Goal: Task Accomplishment & Management: Complete application form

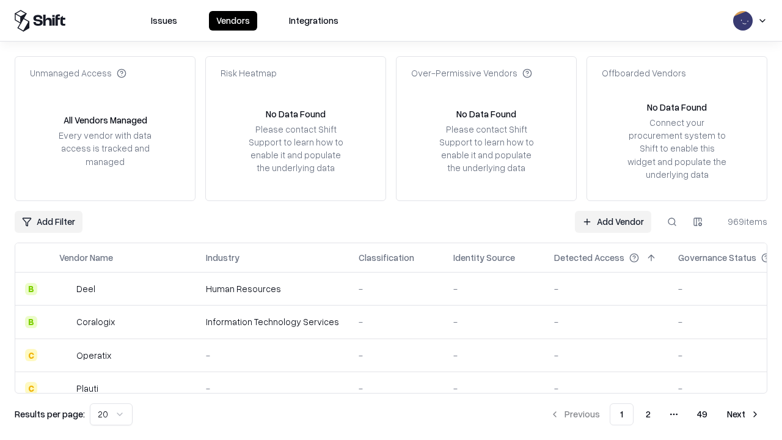
click at [613, 221] on link "Add Vendor" at bounding box center [613, 222] width 76 height 22
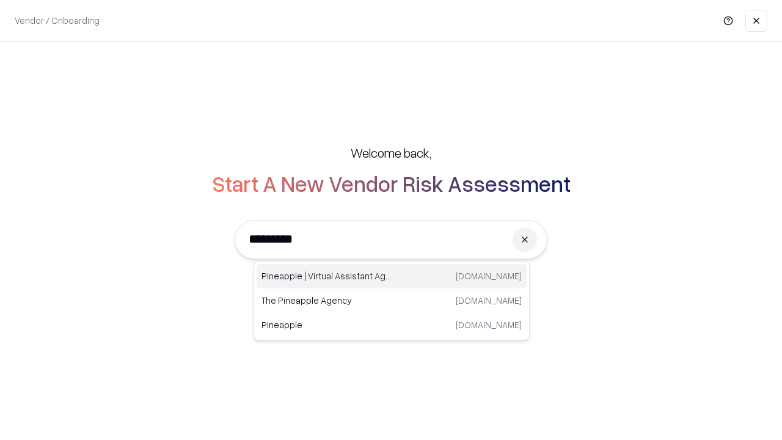
click at [392, 276] on div "Pineapple | Virtual Assistant Agency trypineapple.com" at bounding box center [392, 276] width 270 height 24
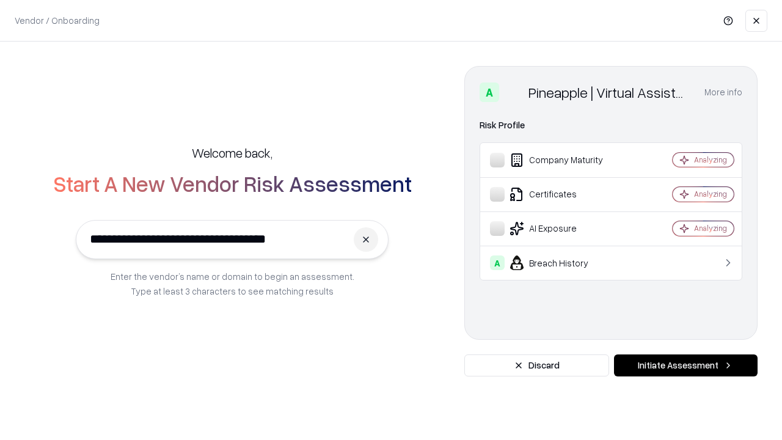
type input "**********"
click at [685, 365] on button "Initiate Assessment" at bounding box center [686, 365] width 144 height 22
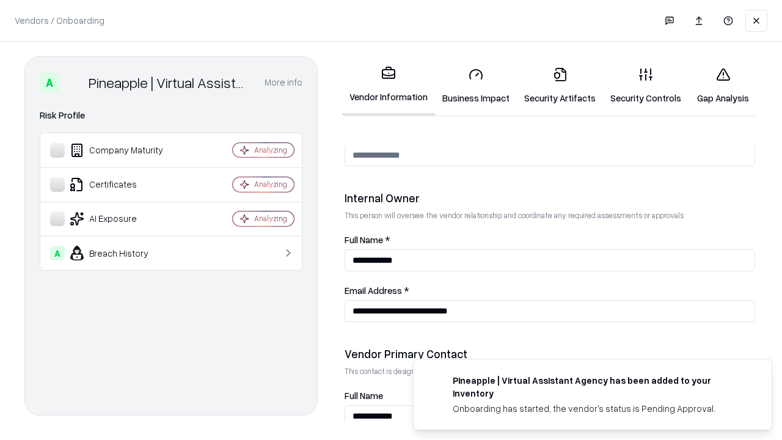
scroll to position [633, 0]
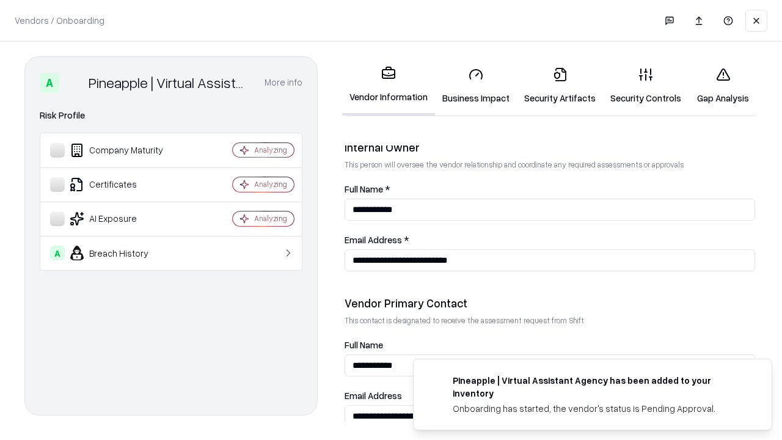
click at [476, 86] on link "Business Impact" at bounding box center [476, 85] width 82 height 57
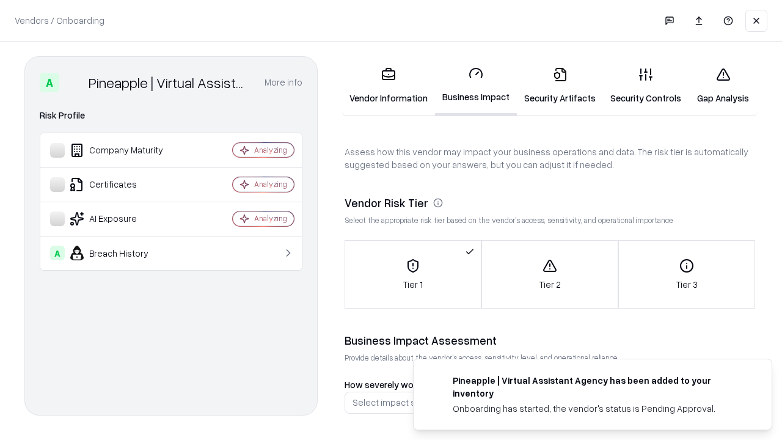
click at [559, 86] on link "Security Artifacts" at bounding box center [560, 85] width 86 height 57
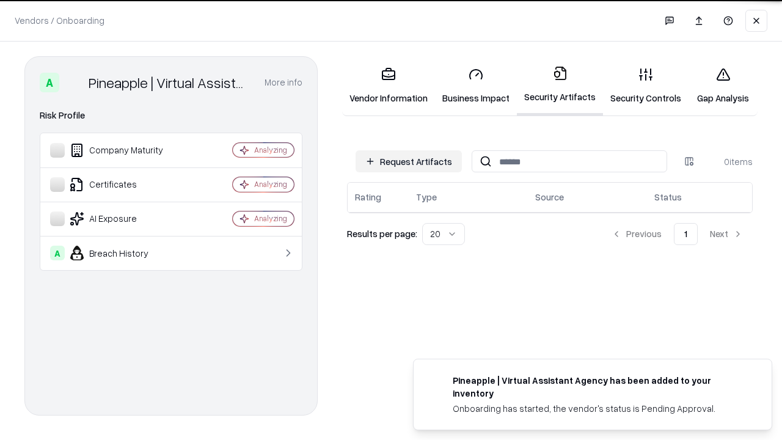
click at [409, 161] on button "Request Artifacts" at bounding box center [408, 161] width 106 height 22
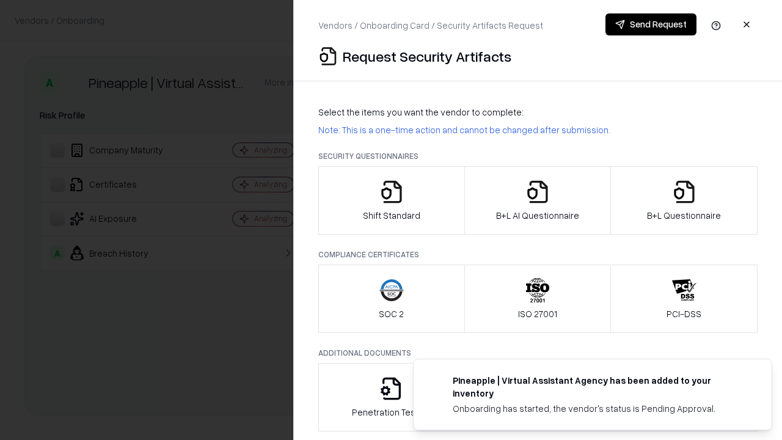
click at [391, 200] on icon "button" at bounding box center [391, 192] width 24 height 24
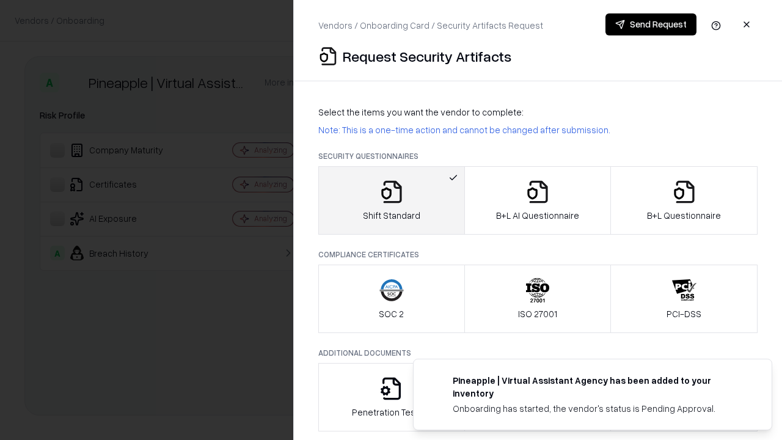
click at [650, 24] on button "Send Request" at bounding box center [650, 24] width 91 height 22
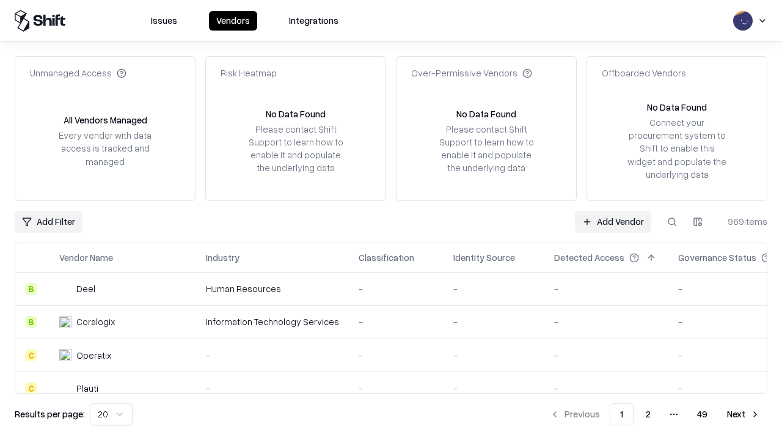
click at [672, 221] on button at bounding box center [672, 222] width 22 height 22
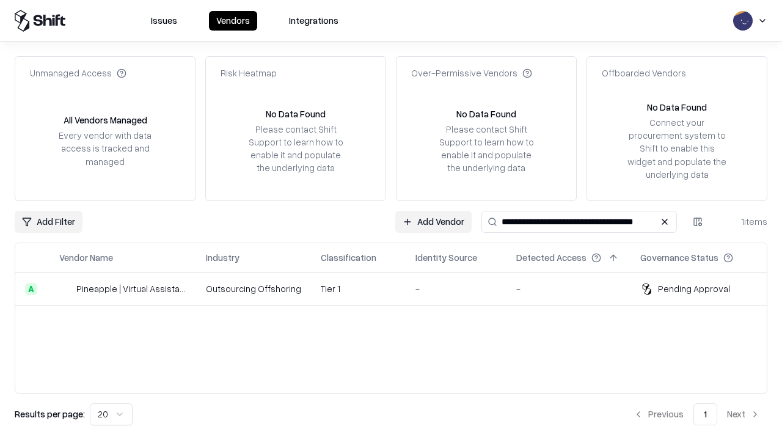
type input "**********"
click at [398, 288] on td "Tier 1" at bounding box center [358, 288] width 95 height 33
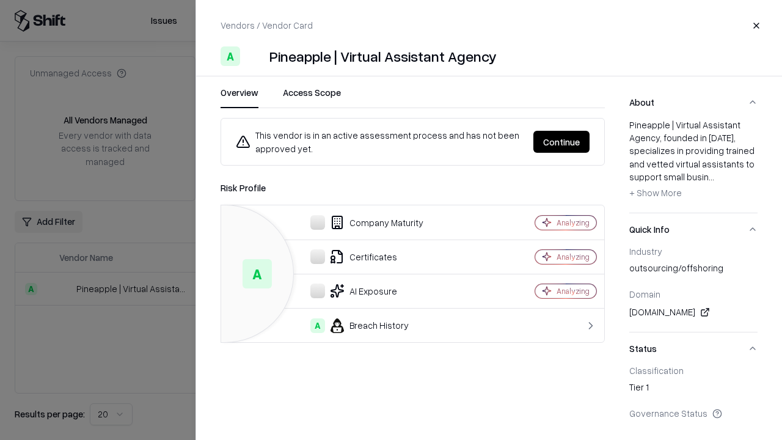
click at [561, 142] on button "Continue" at bounding box center [561, 142] width 56 height 22
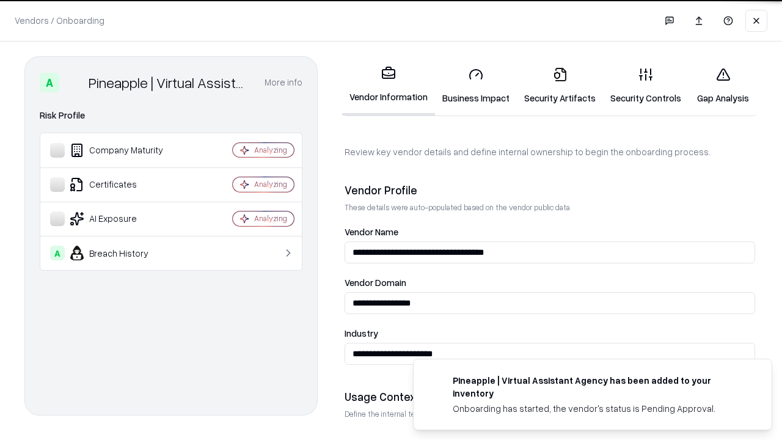
click at [559, 86] on link "Security Artifacts" at bounding box center [560, 85] width 86 height 57
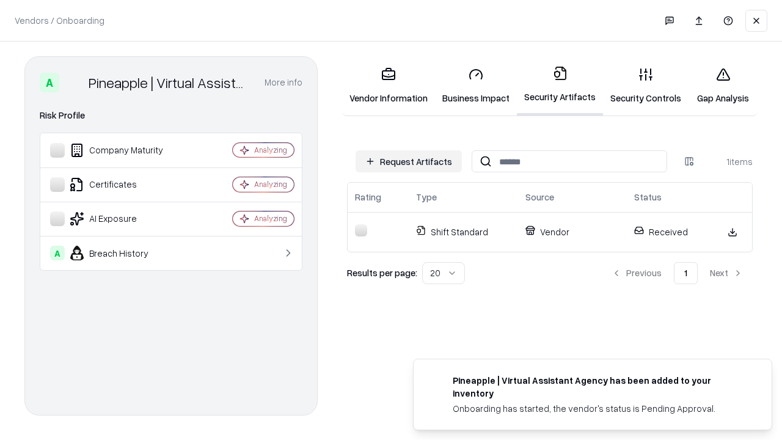
click at [646, 86] on link "Security Controls" at bounding box center [646, 85] width 86 height 57
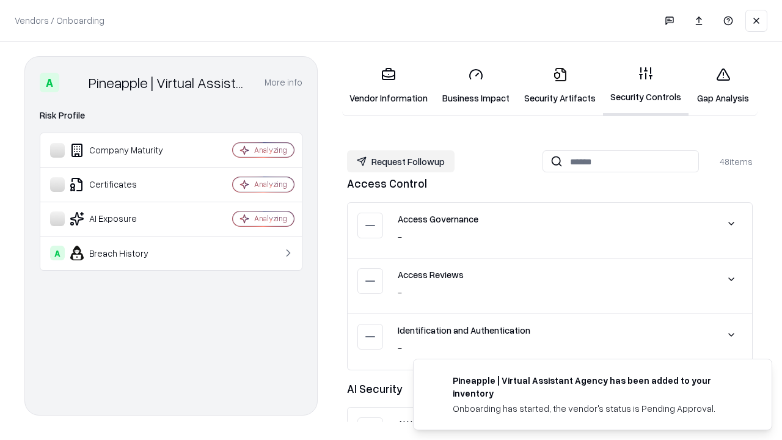
click at [401, 161] on button "Request Followup" at bounding box center [400, 161] width 107 height 22
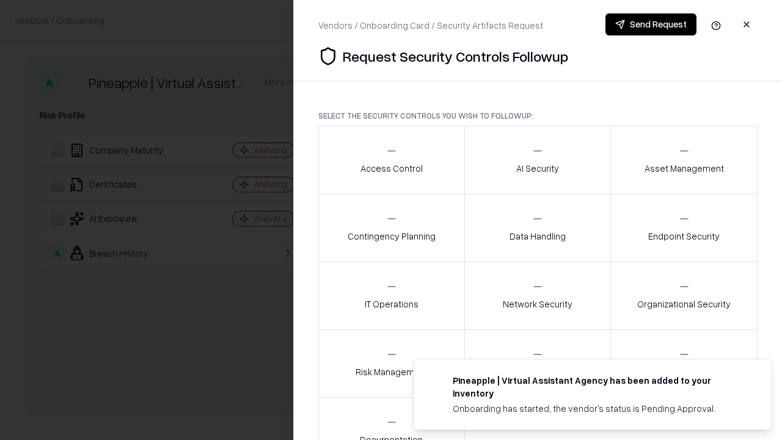
click at [391, 160] on div "Access Control" at bounding box center [391, 160] width 62 height 30
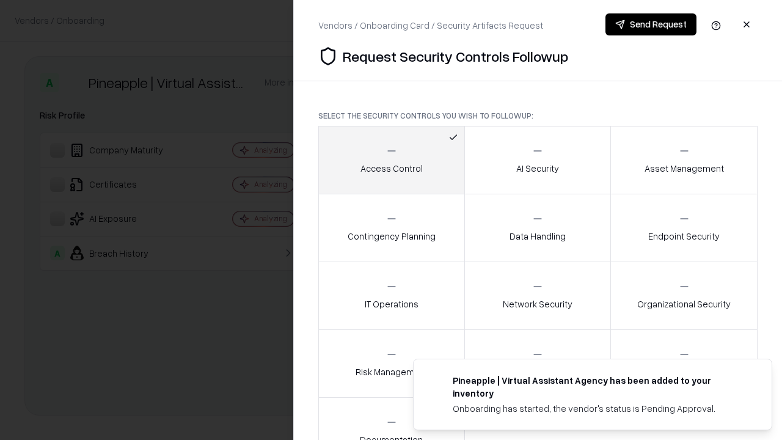
click at [650, 24] on button "Send Request" at bounding box center [650, 24] width 91 height 22
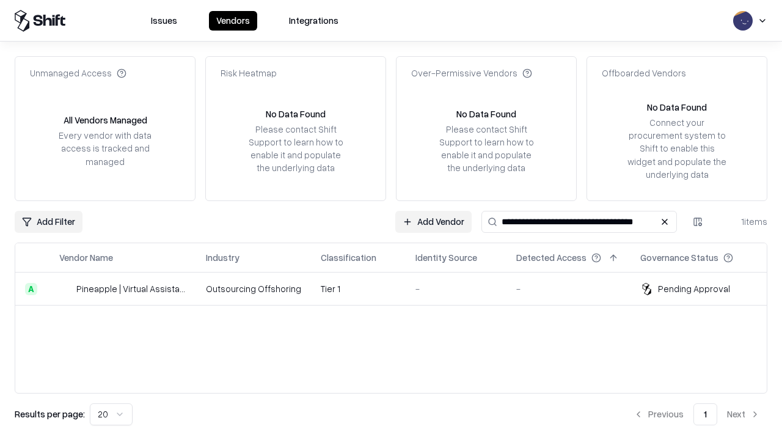
type input "**********"
click at [398, 288] on td "Tier 1" at bounding box center [358, 288] width 95 height 33
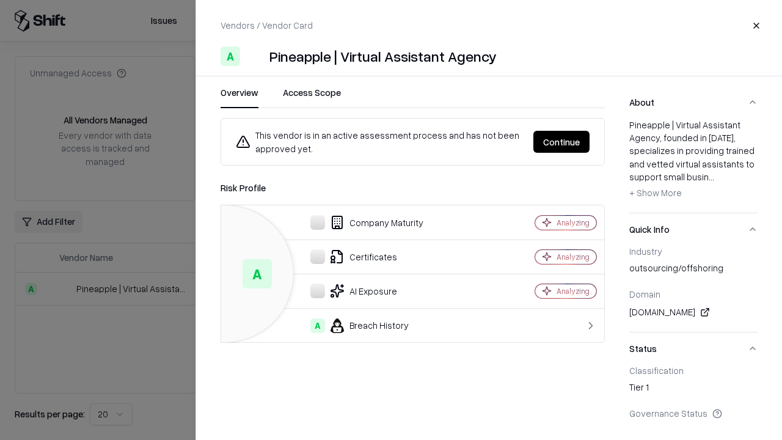
click at [561, 142] on button "Continue" at bounding box center [561, 142] width 56 height 22
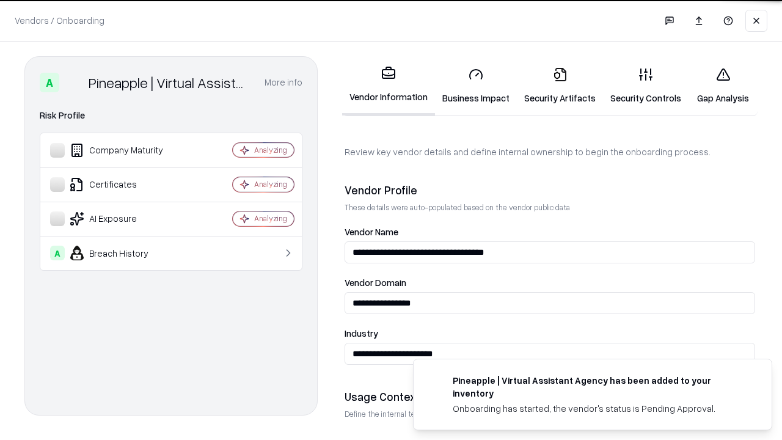
click at [723, 86] on link "Gap Analysis" at bounding box center [722, 85] width 69 height 57
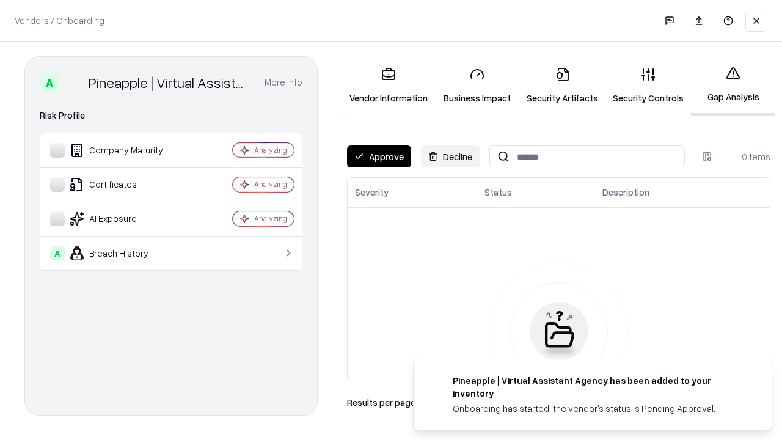
click at [379, 156] on button "Approve" at bounding box center [379, 156] width 64 height 22
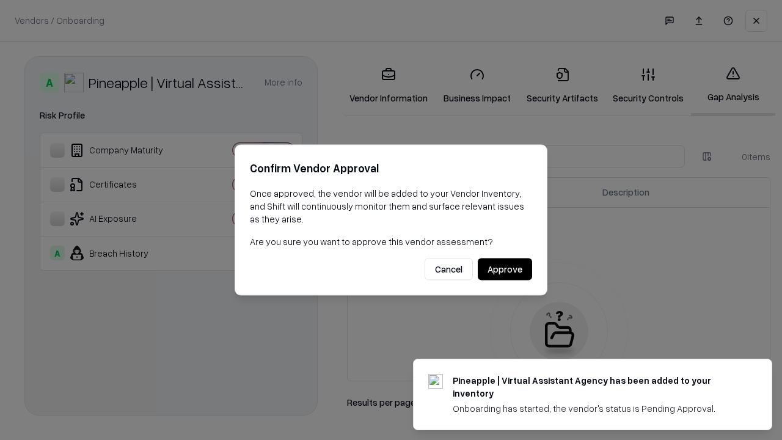
click at [505, 269] on button "Approve" at bounding box center [505, 269] width 54 height 22
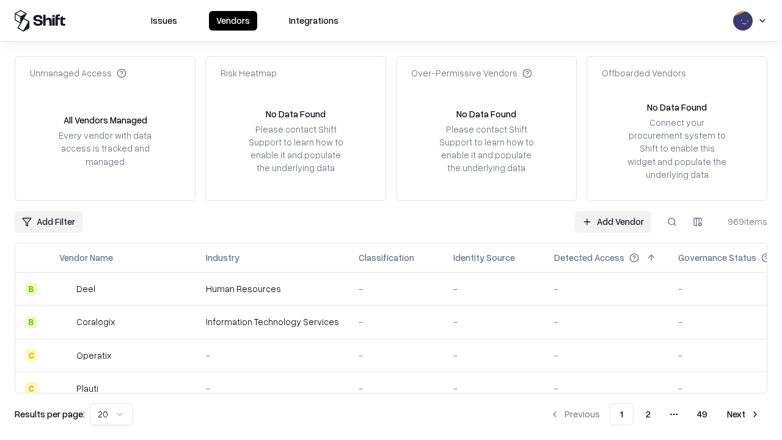
type input "**********"
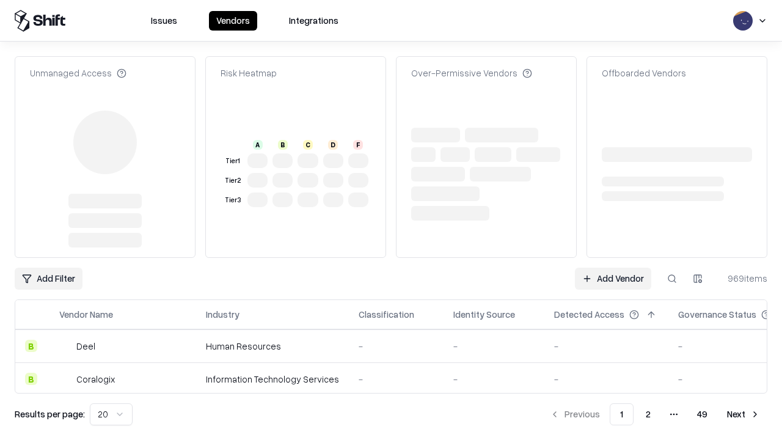
click at [613, 279] on link "Add Vendor" at bounding box center [613, 279] width 76 height 22
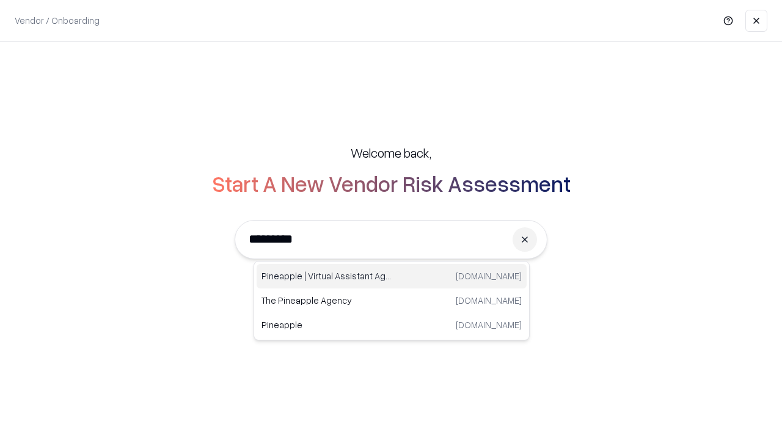
click at [392, 276] on div "Pineapple | Virtual Assistant Agency trypineapple.com" at bounding box center [392, 276] width 270 height 24
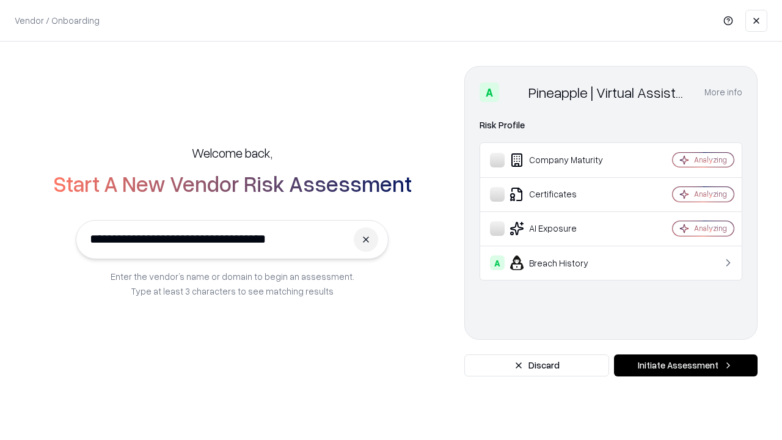
type input "**********"
click at [685, 365] on button "Initiate Assessment" at bounding box center [686, 365] width 144 height 22
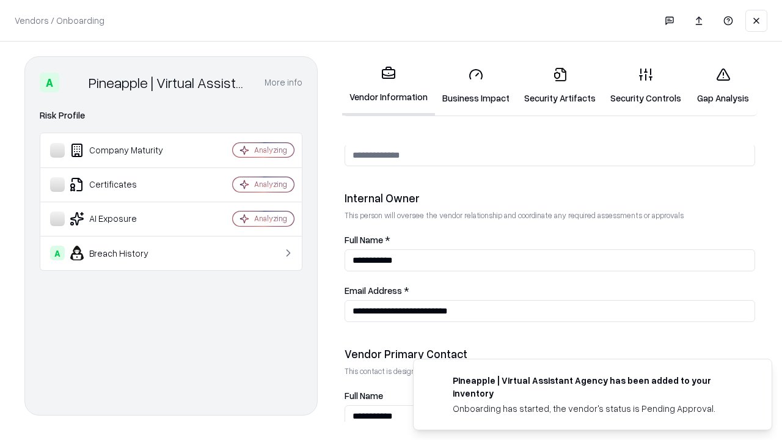
scroll to position [633, 0]
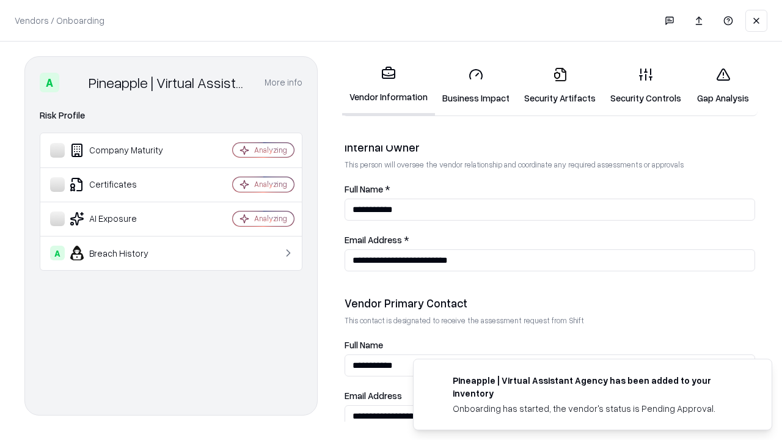
click at [723, 86] on link "Gap Analysis" at bounding box center [722, 85] width 69 height 57
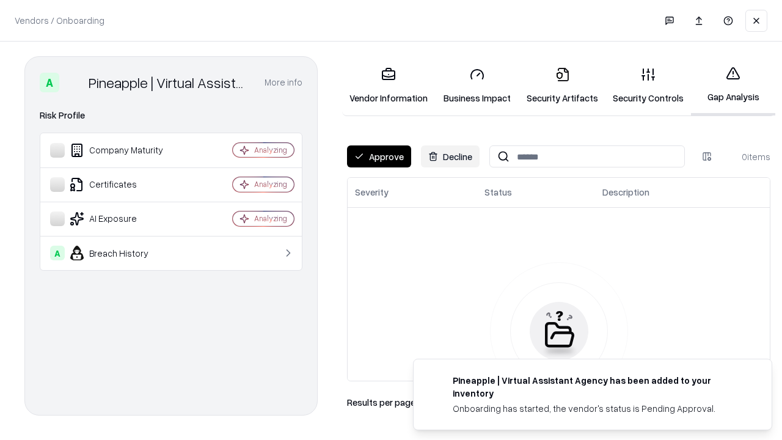
click at [379, 156] on button "Approve" at bounding box center [379, 156] width 64 height 22
